Goal: Contribute content: Add original content to the website for others to see

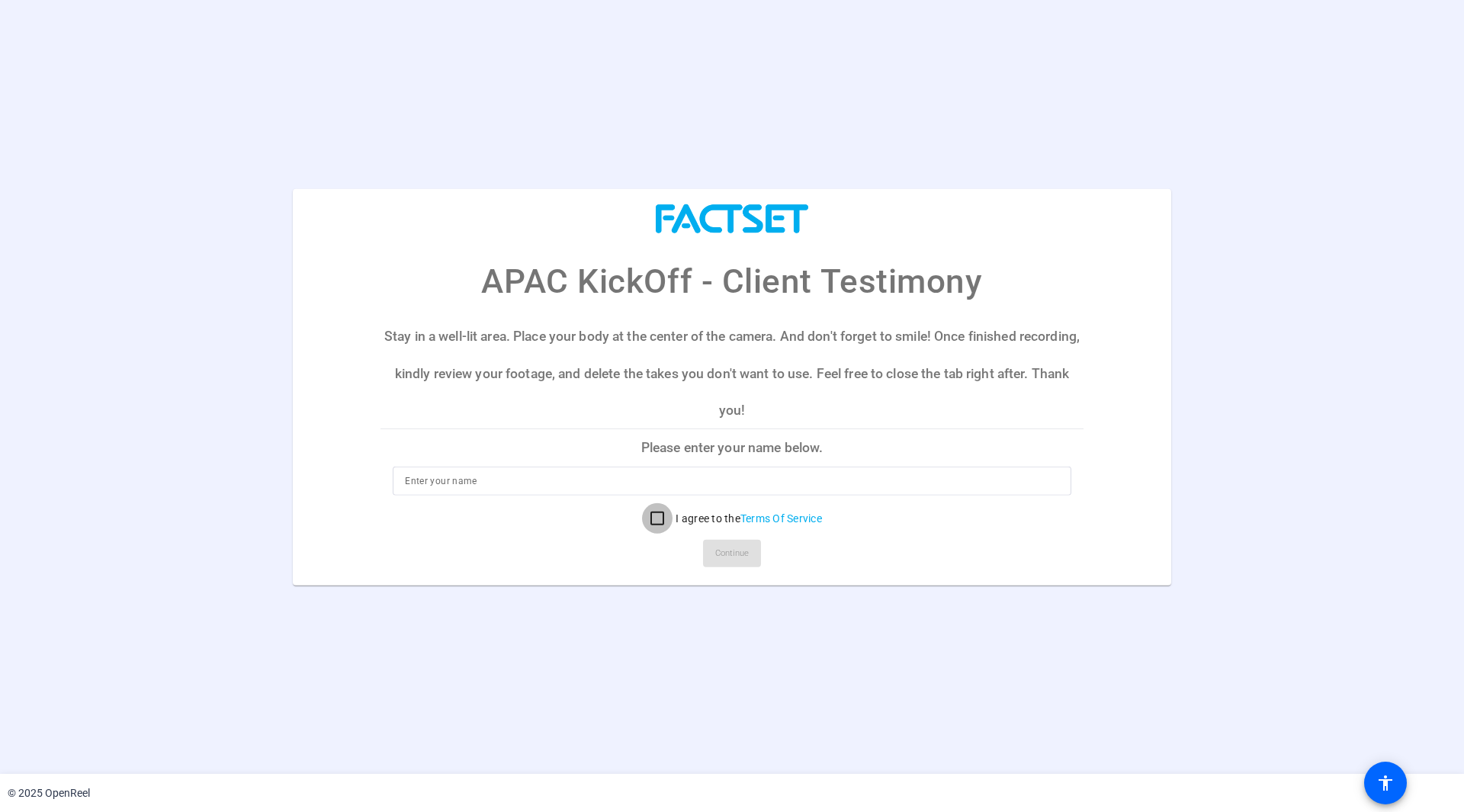
click at [656, 517] on input "I agree to the Terms Of Service" at bounding box center [658, 519] width 31 height 31
checkbox input "true"
click at [629, 481] on input at bounding box center [732, 481] width 654 height 18
type input "hemal"
click at [734, 553] on span "Continue" at bounding box center [732, 554] width 34 height 23
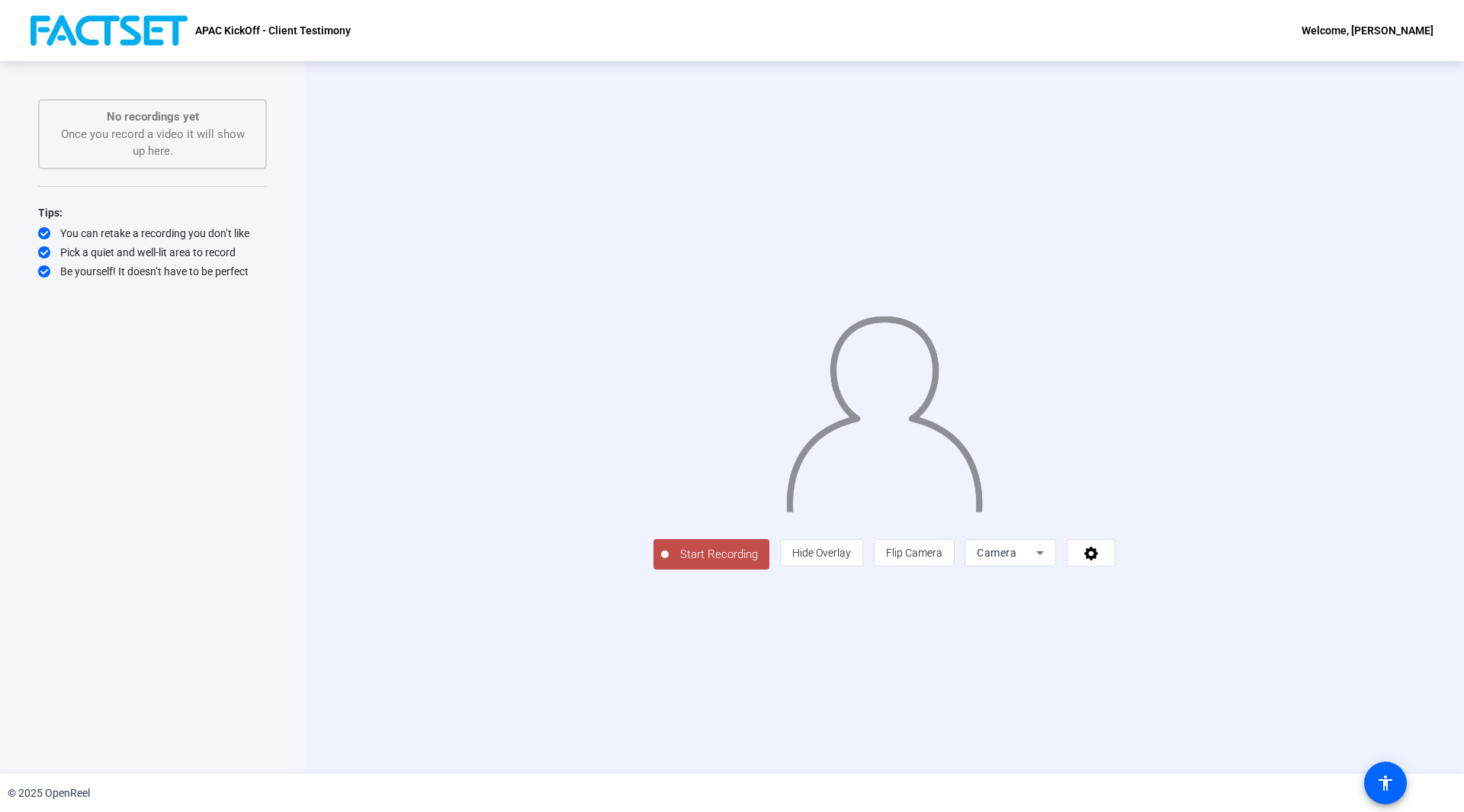
click at [669, 563] on span "Start Recording" at bounding box center [719, 555] width 101 height 18
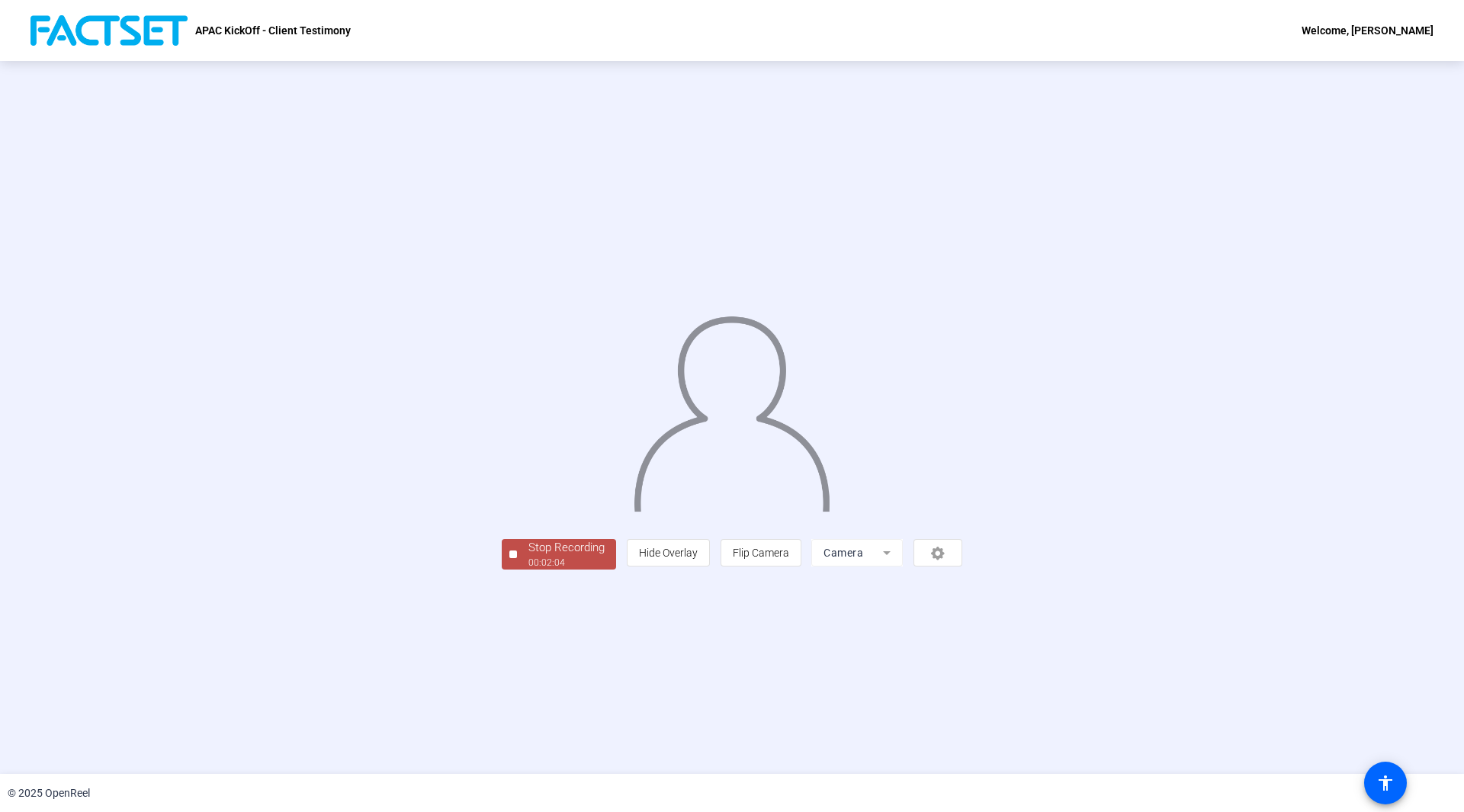
click at [529, 569] on div "00:02:04" at bounding box center [566, 562] width 76 height 14
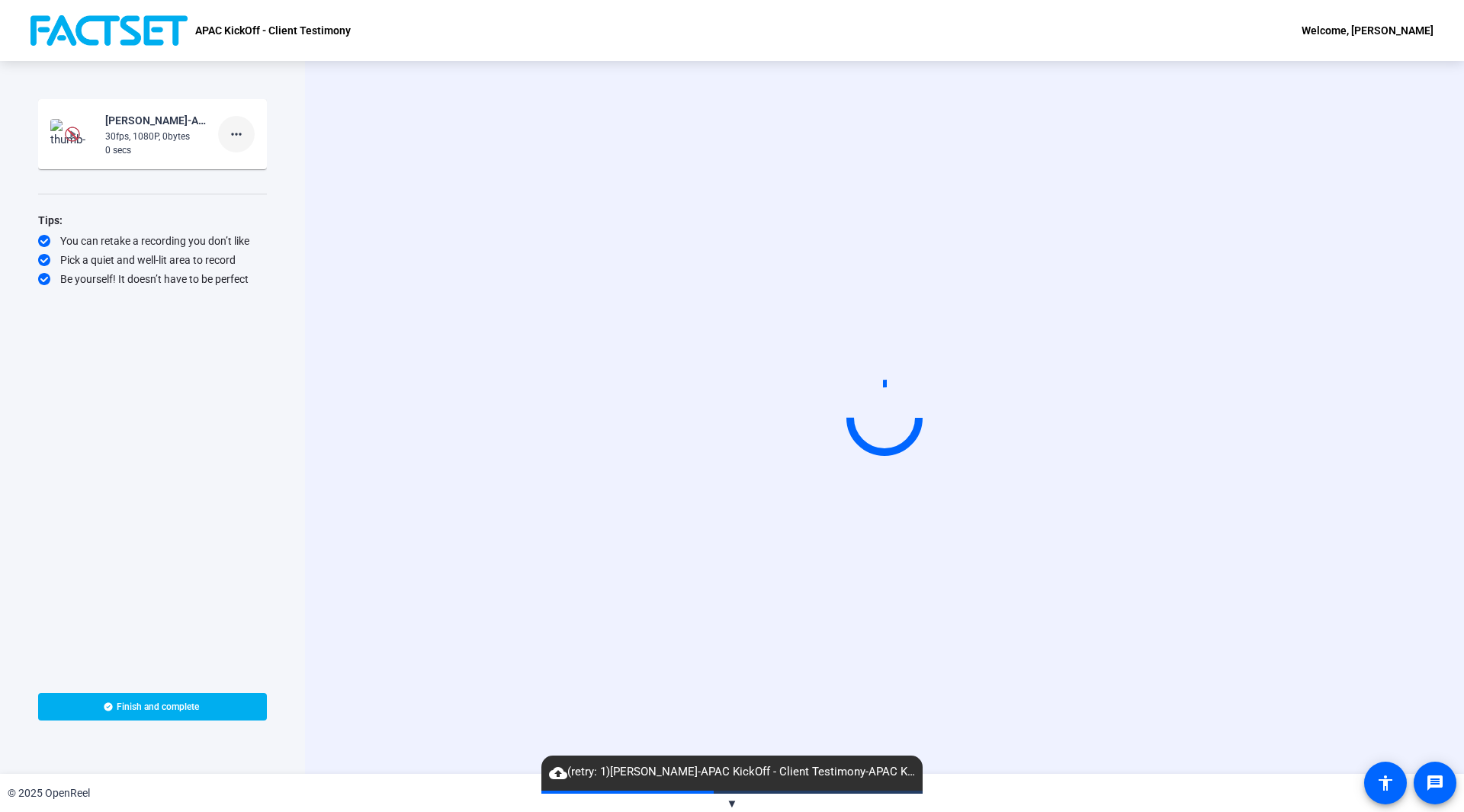
click at [241, 135] on mat-icon "more_horiz" at bounding box center [237, 134] width 18 height 18
click at [258, 165] on span "Delete clip" at bounding box center [261, 166] width 61 height 18
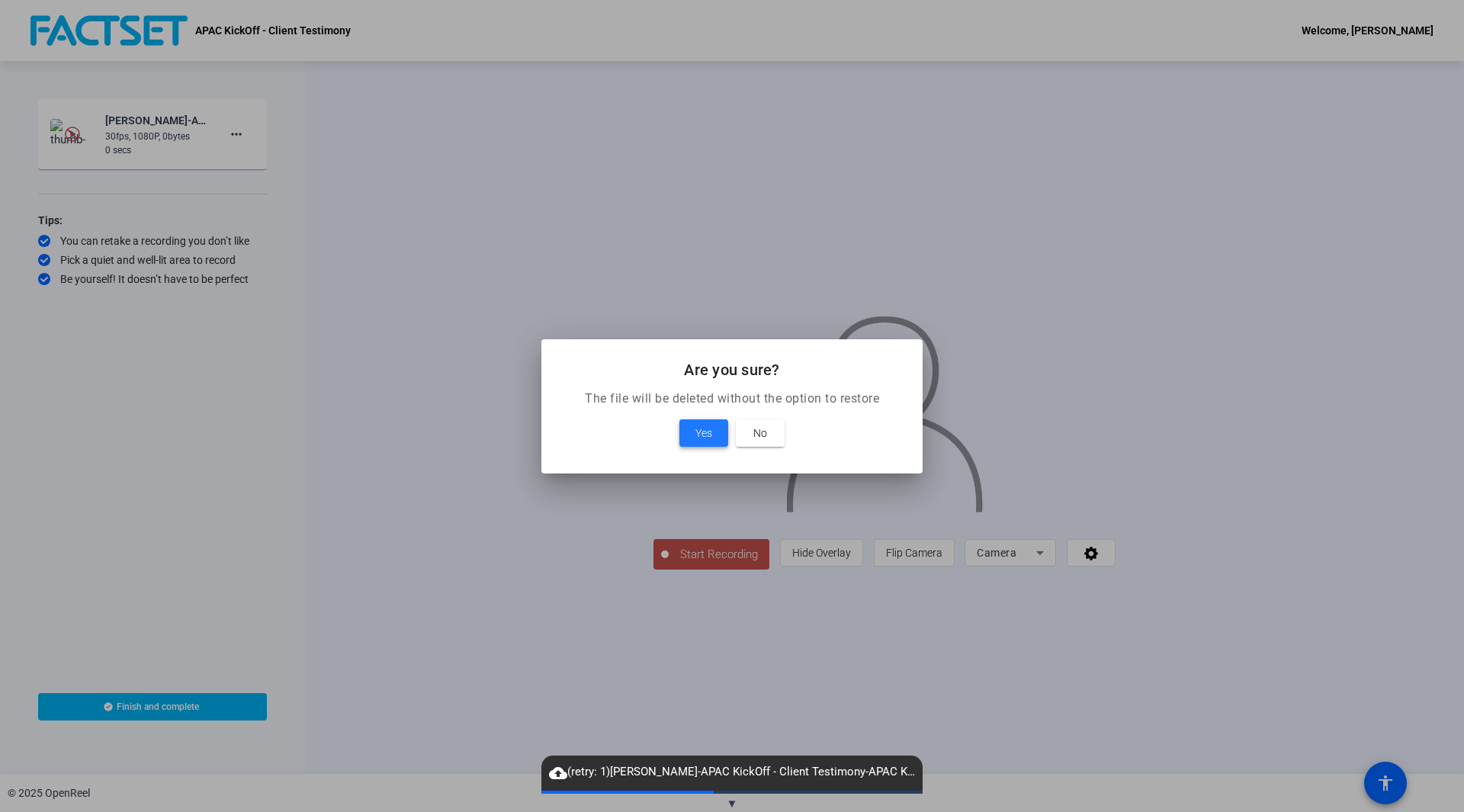
click at [706, 427] on span "Yes" at bounding box center [704, 433] width 17 height 18
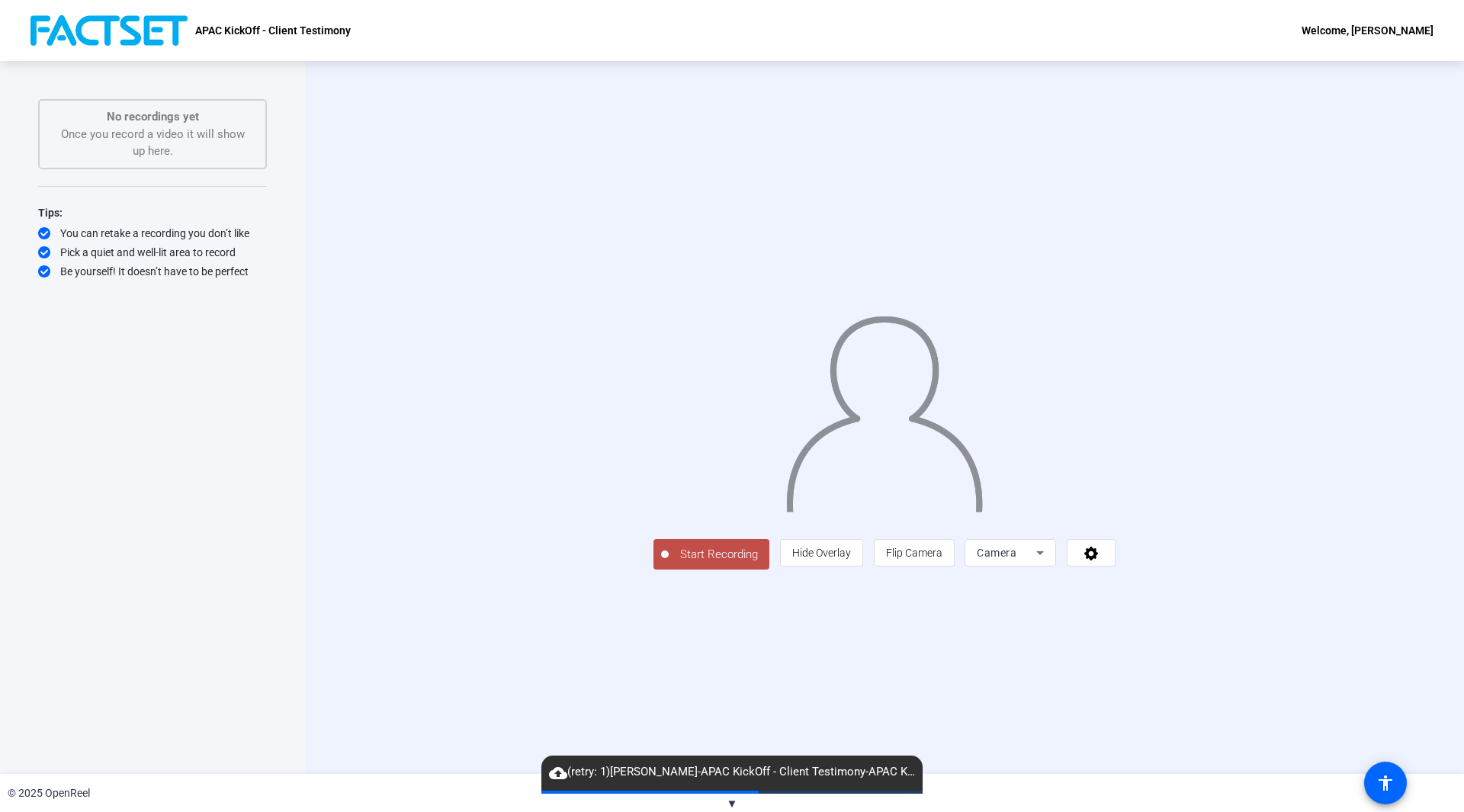
click at [669, 563] on span "Start Recording" at bounding box center [719, 555] width 101 height 18
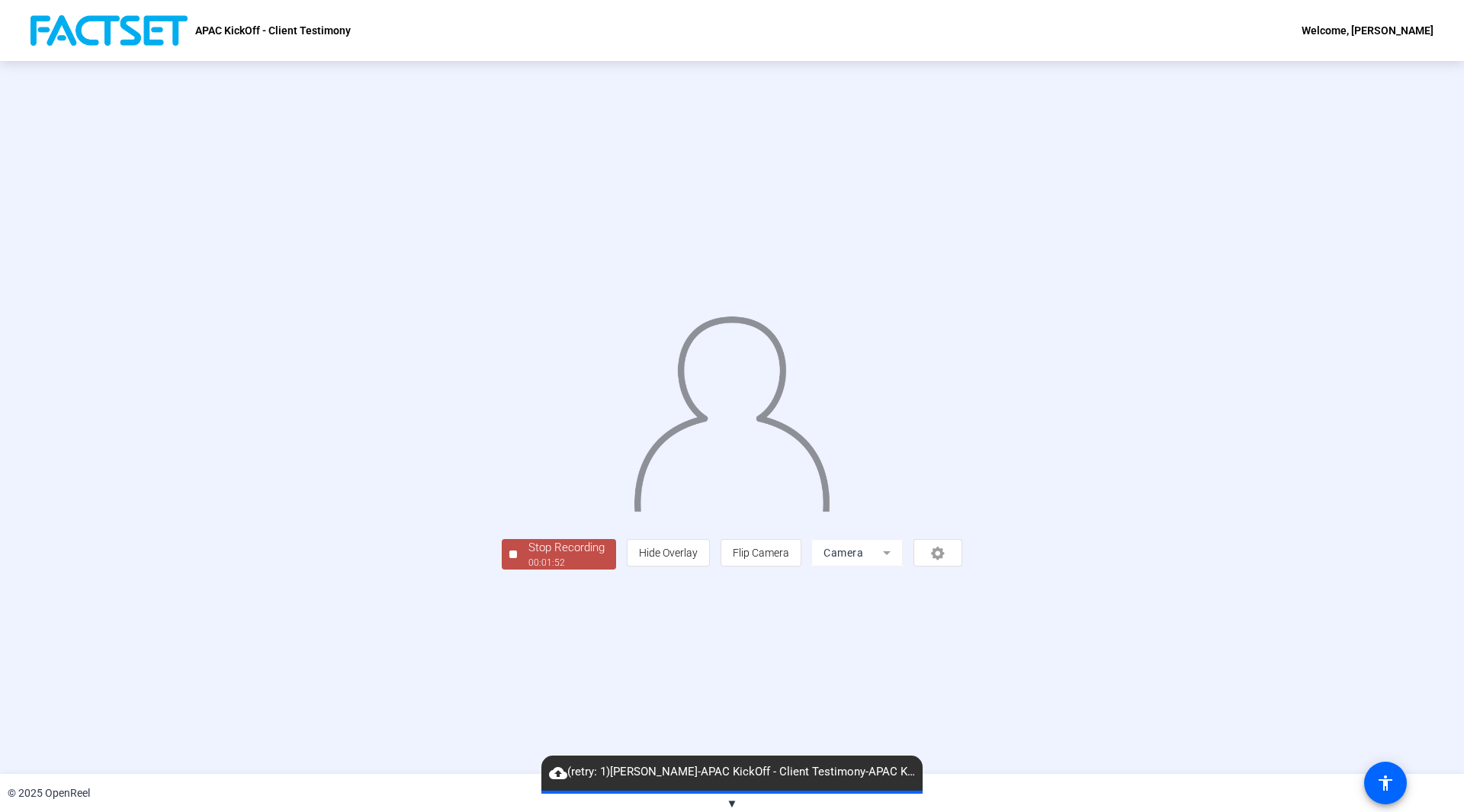
click at [529, 556] on div "Stop Recording" at bounding box center [566, 548] width 76 height 18
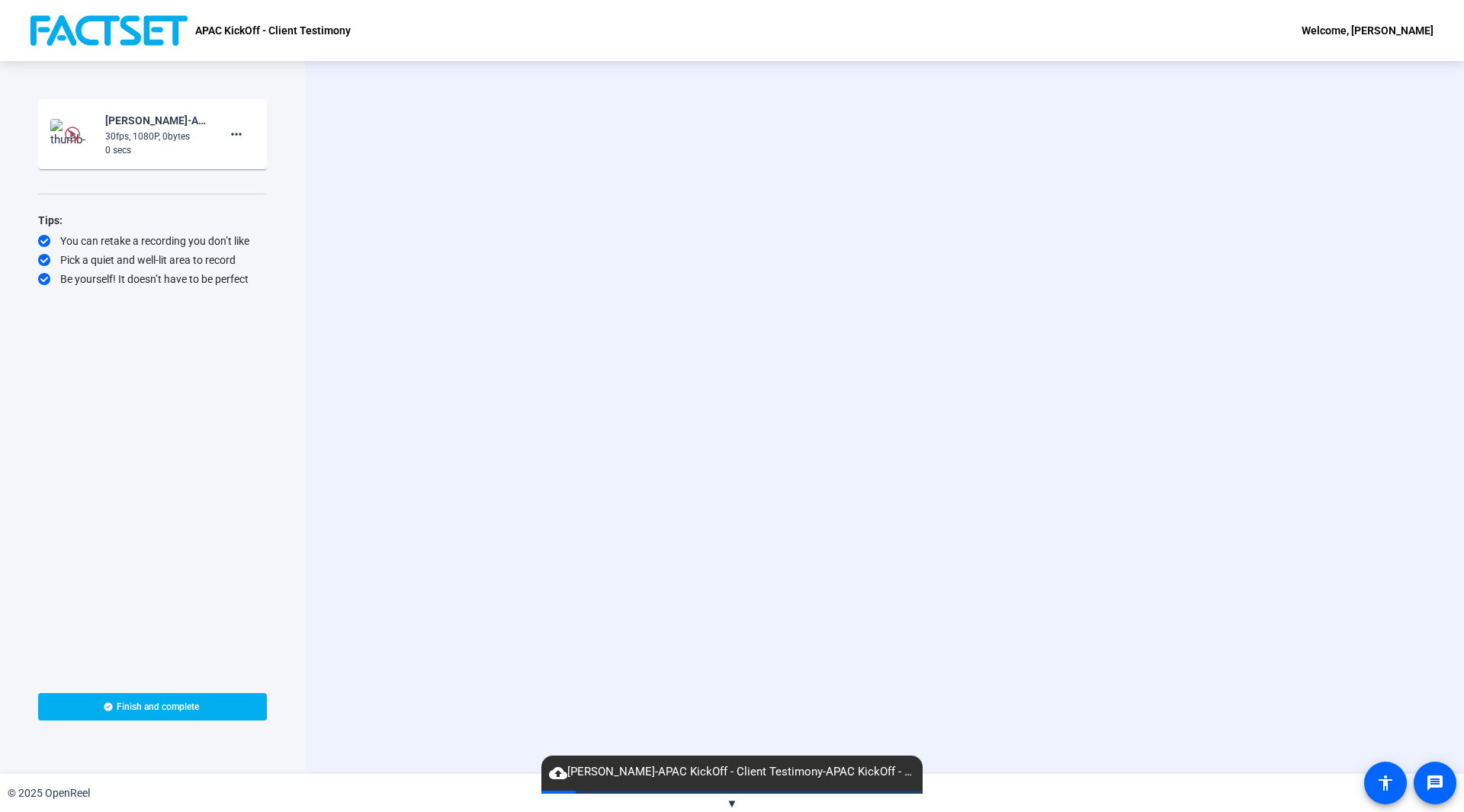
click at [581, 771] on span "cloud_upload hemal-APAC KickOff - Client Testimony-APAC KickOff - Client Testim…" at bounding box center [732, 772] width 381 height 18
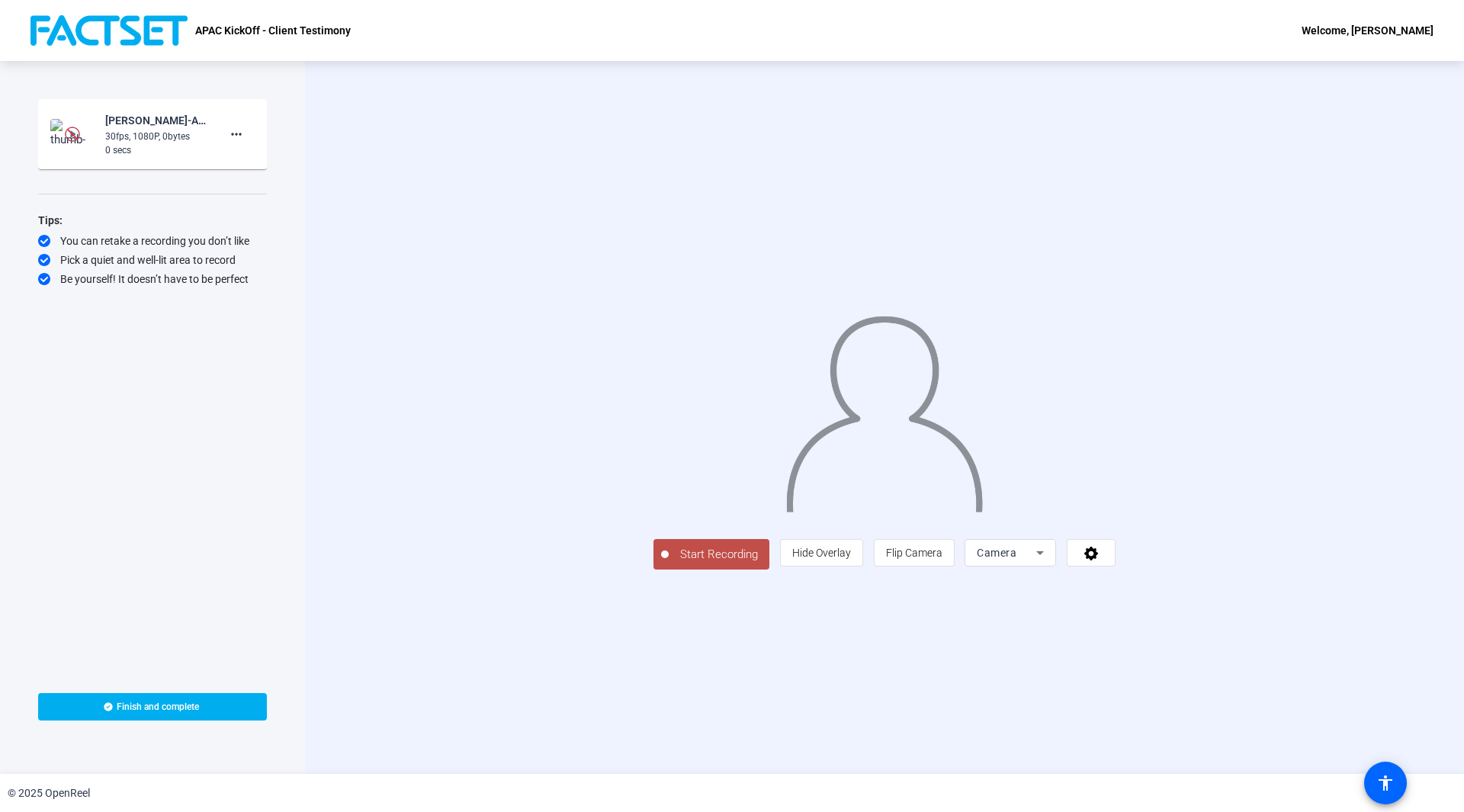
click at [669, 563] on span "Start Recording" at bounding box center [719, 555] width 101 height 18
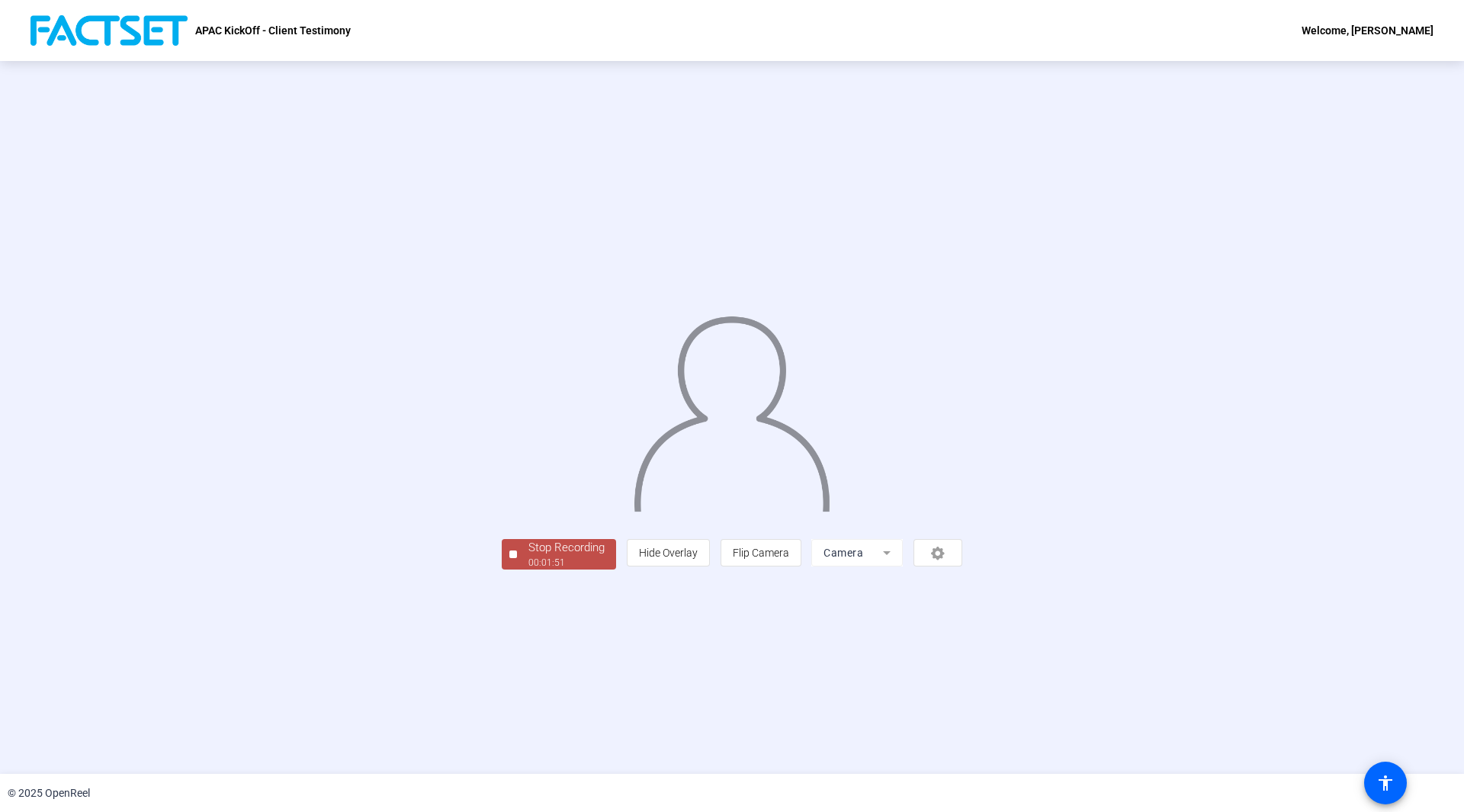
click at [529, 569] on div "00:01:51" at bounding box center [566, 562] width 76 height 14
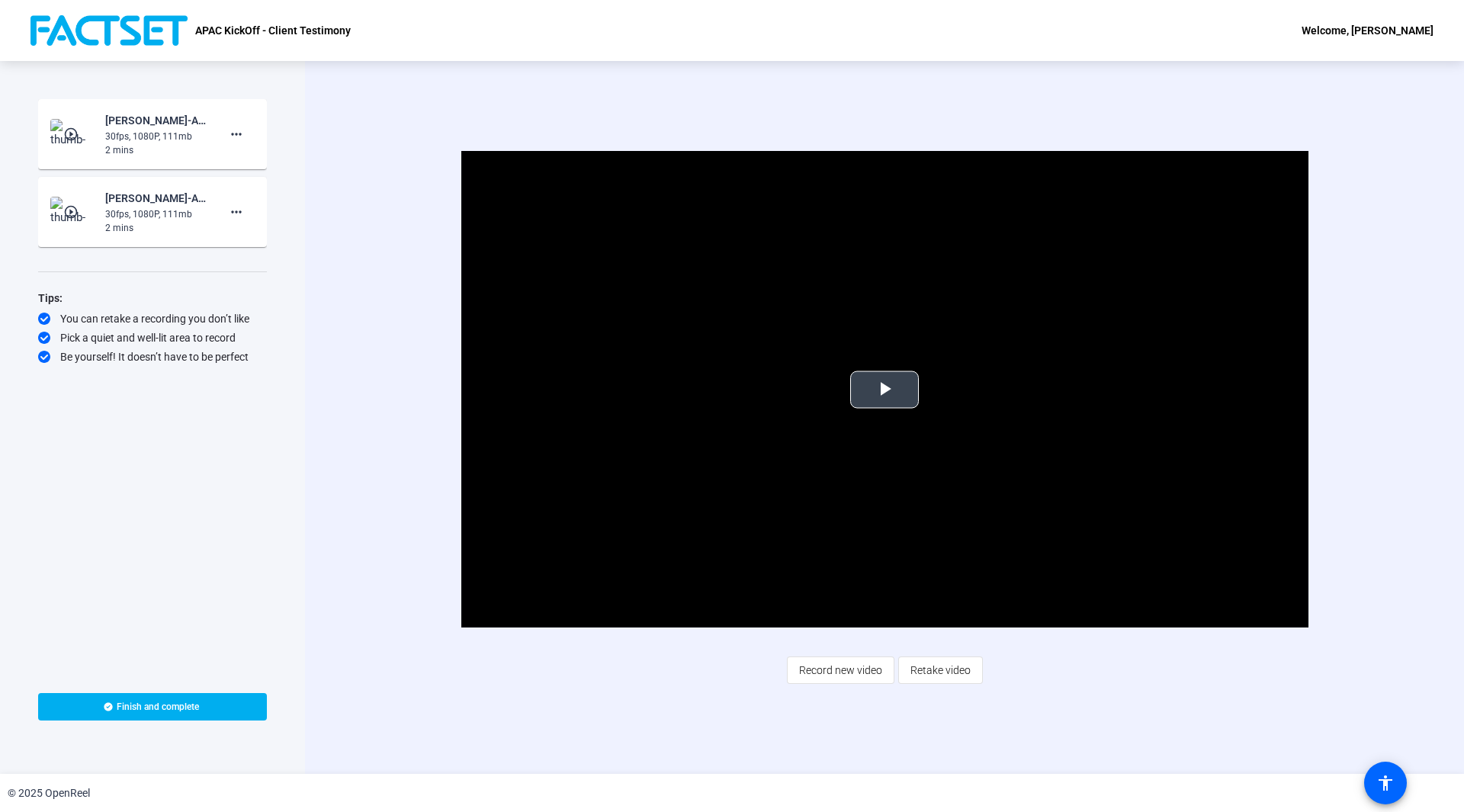
click at [885, 389] on span "Video Player" at bounding box center [885, 389] width 0 height 0
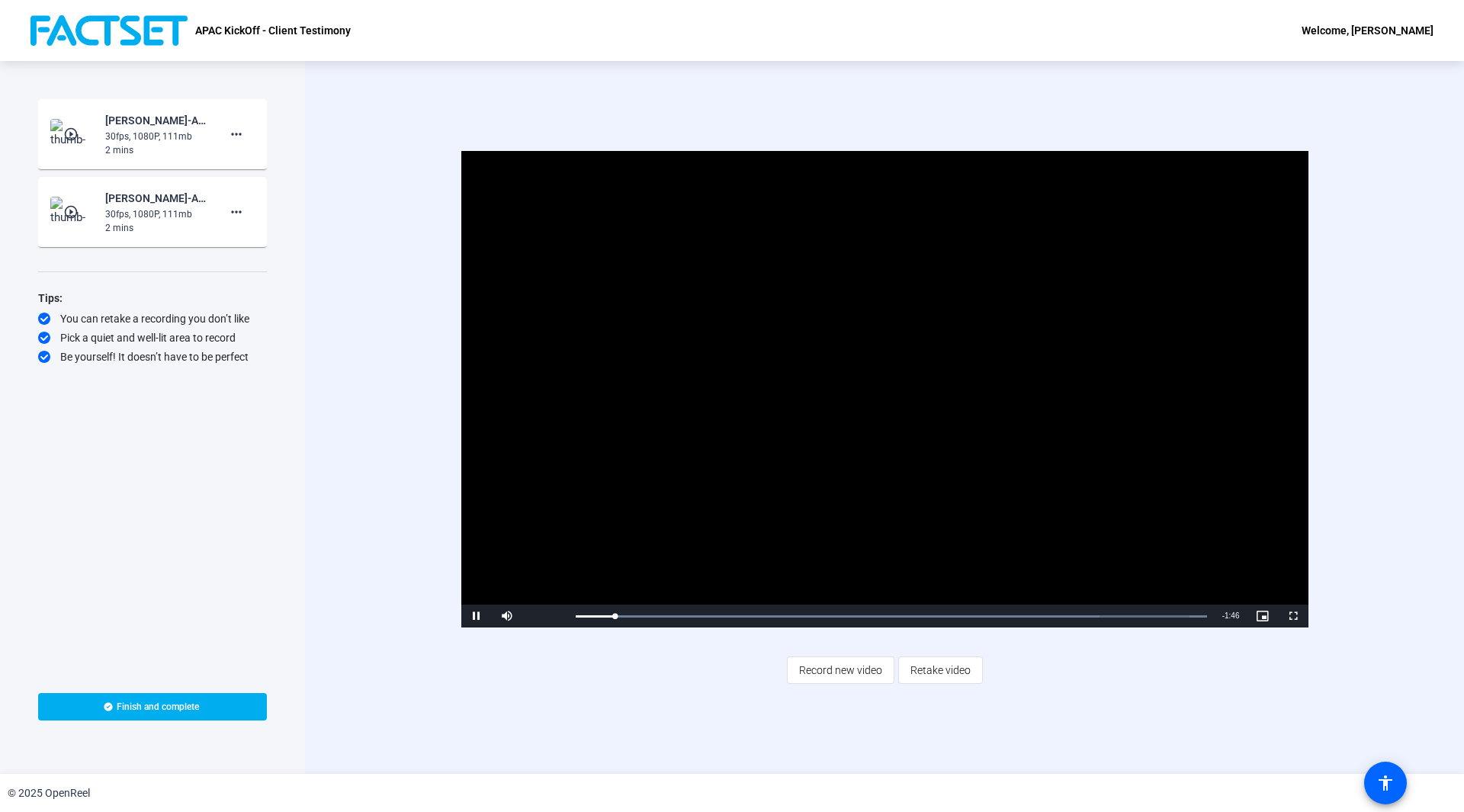
click at [935, 429] on video "Video Player" at bounding box center [885, 389] width 848 height 476
drag, startPoint x: 615, startPoint y: 619, endPoint x: 468, endPoint y: 607, distance: 147.5
click at [468, 607] on div "Play Mute Current Time 0:00 / Duration 1:52 Loaded : 100.00% 0:00 0:00 Stream T…" at bounding box center [885, 616] width 848 height 23
click at [475, 616] on span "Video Player" at bounding box center [476, 616] width 31 height 0
click at [477, 616] on span "Video Player" at bounding box center [476, 616] width 31 height 0
